Goal: Transaction & Acquisition: Purchase product/service

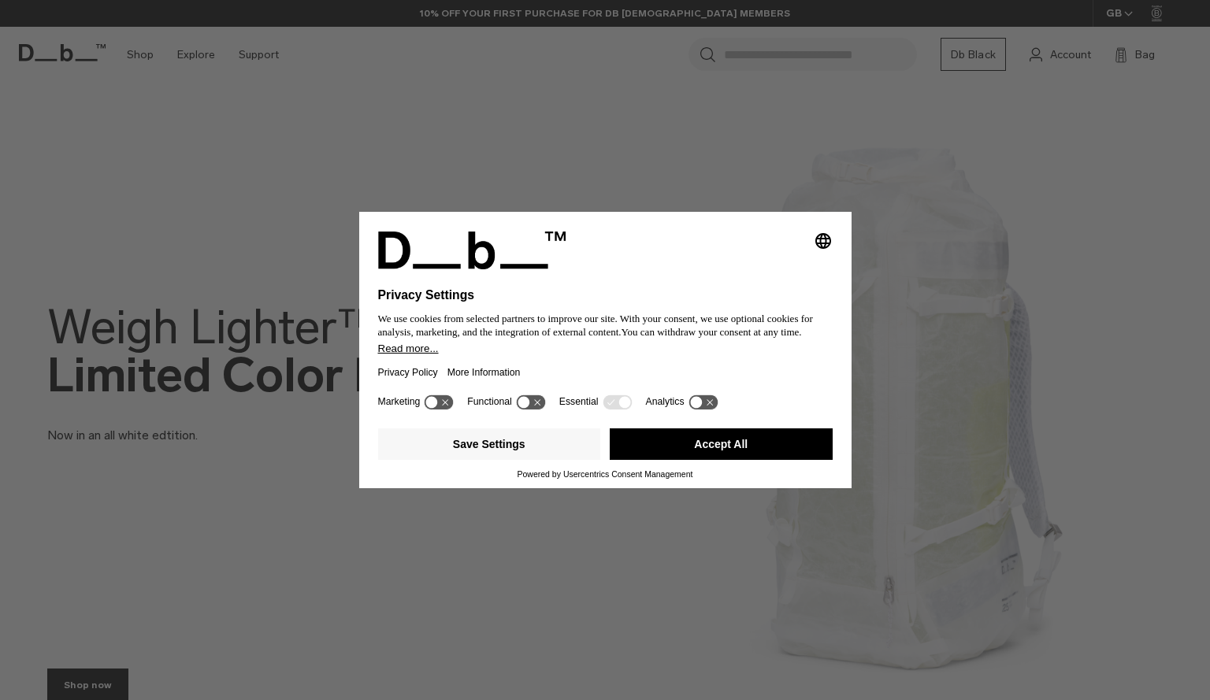
click at [152, 58] on body "Skip to content BUY NOW, PAY LATER WITH [PERSON_NAME] 10% OFF YOUR FIRST PURCHA…" at bounding box center [605, 350] width 1210 height 700
drag, startPoint x: 713, startPoint y: 414, endPoint x: 717, endPoint y: 446, distance: 31.9
click at [717, 446] on div "Selecting an option will immediately change the language Privacy Settings We us…" at bounding box center [605, 350] width 492 height 276
click at [717, 446] on button "Accept All" at bounding box center [721, 444] width 223 height 32
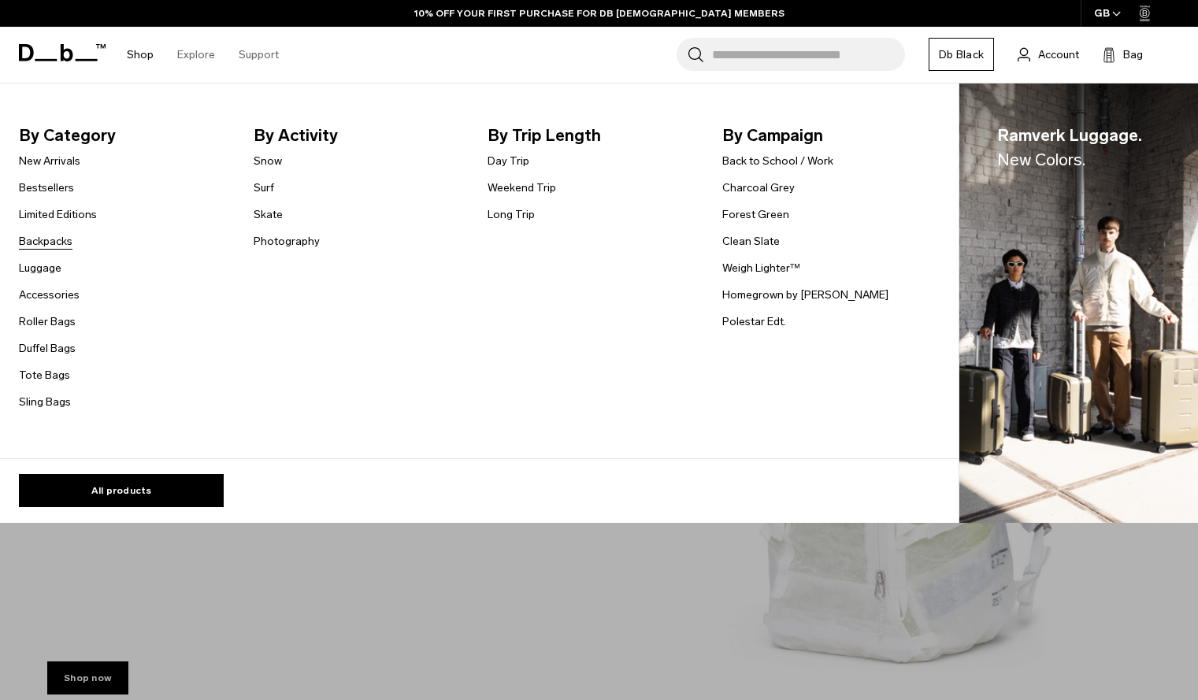
click at [55, 240] on link "Backpacks" at bounding box center [46, 241] width 54 height 17
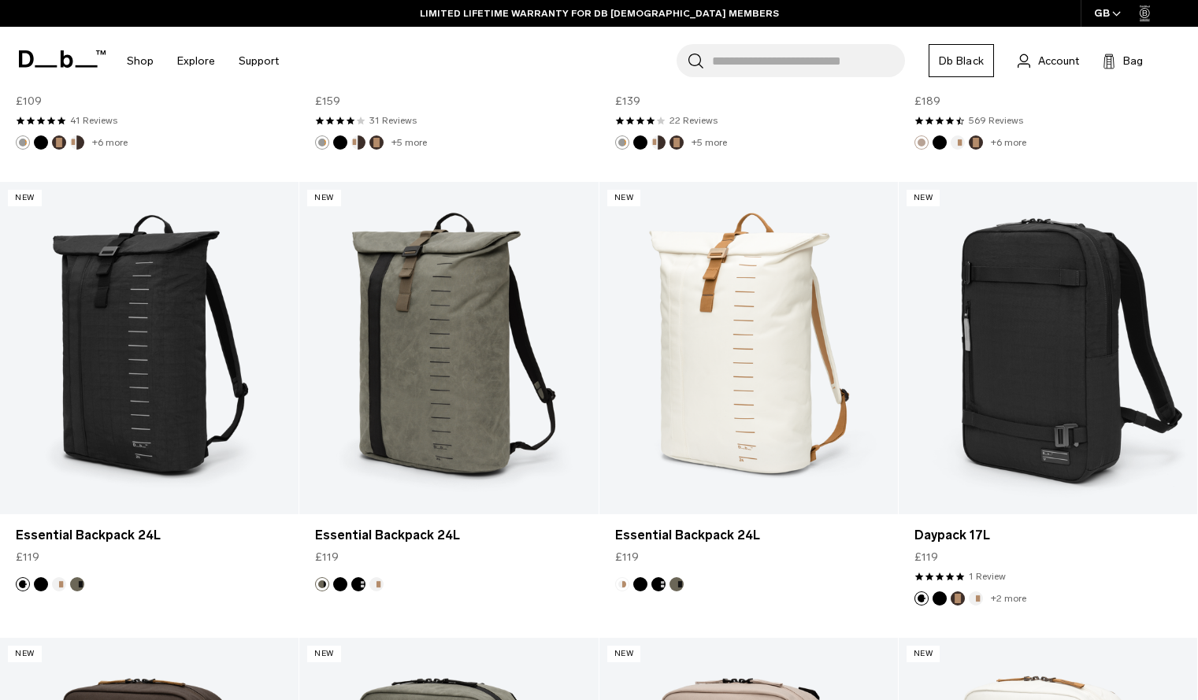
scroll to position [2969, 0]
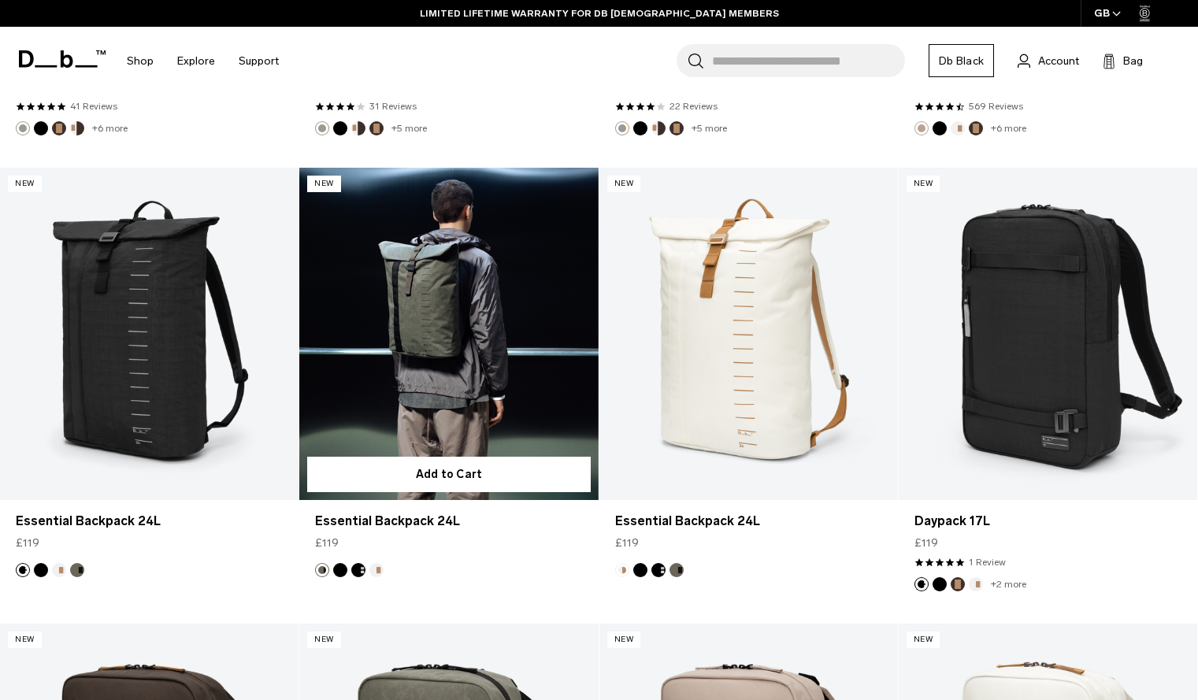
click at [437, 343] on link "Essential Backpack 24L" at bounding box center [448, 334] width 298 height 332
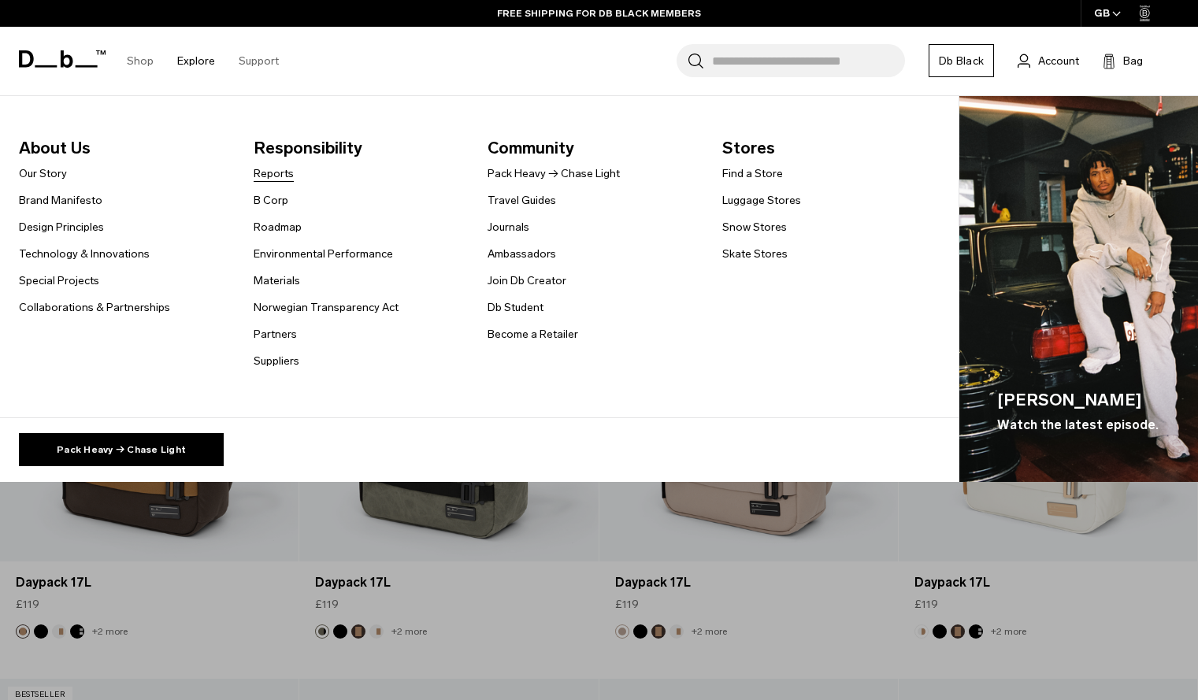
scroll to position [3389, 0]
